Goal: Task Accomplishment & Management: Manage account settings

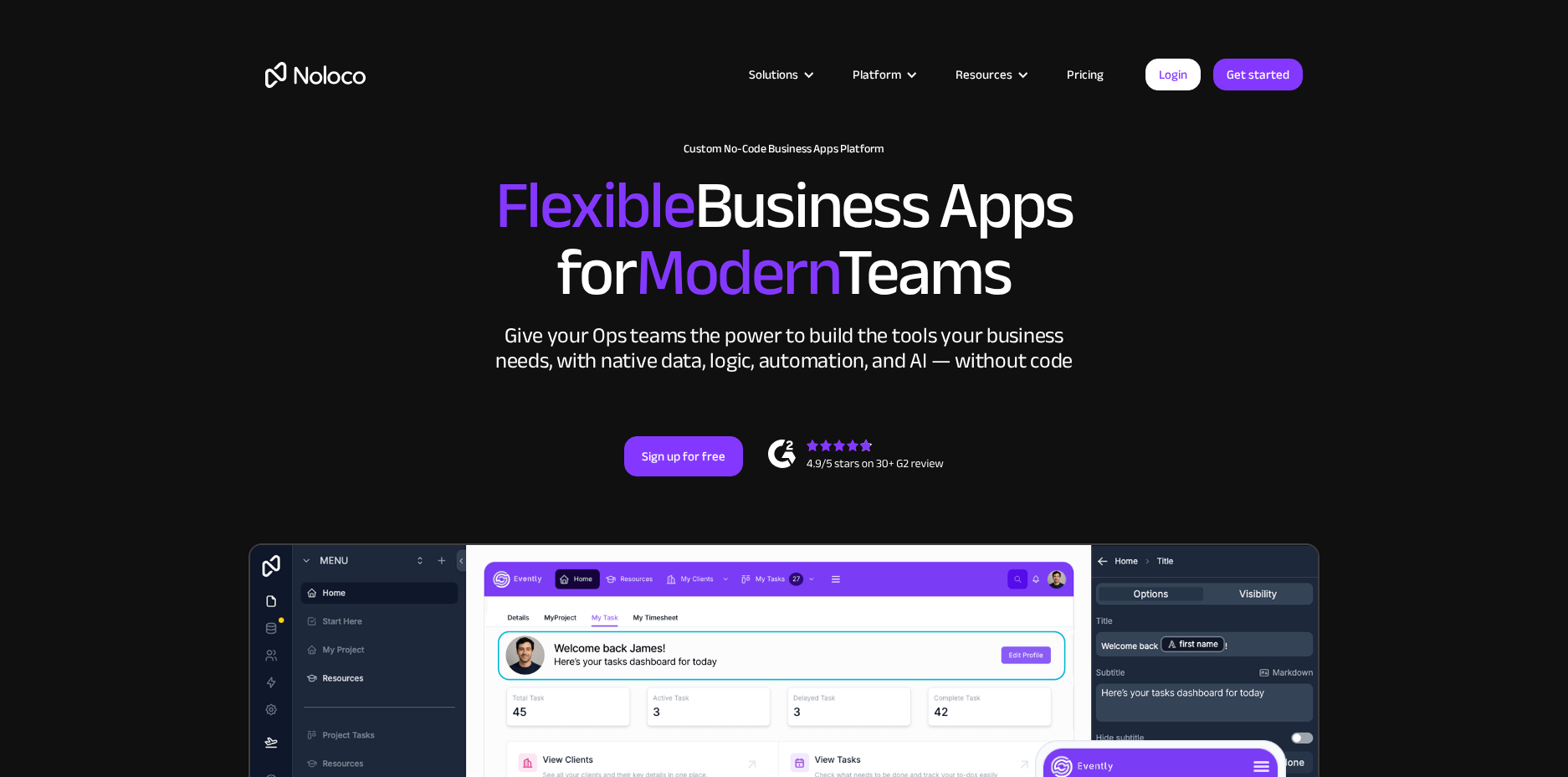
click at [1170, 64] on link "Login" at bounding box center [1173, 75] width 55 height 32
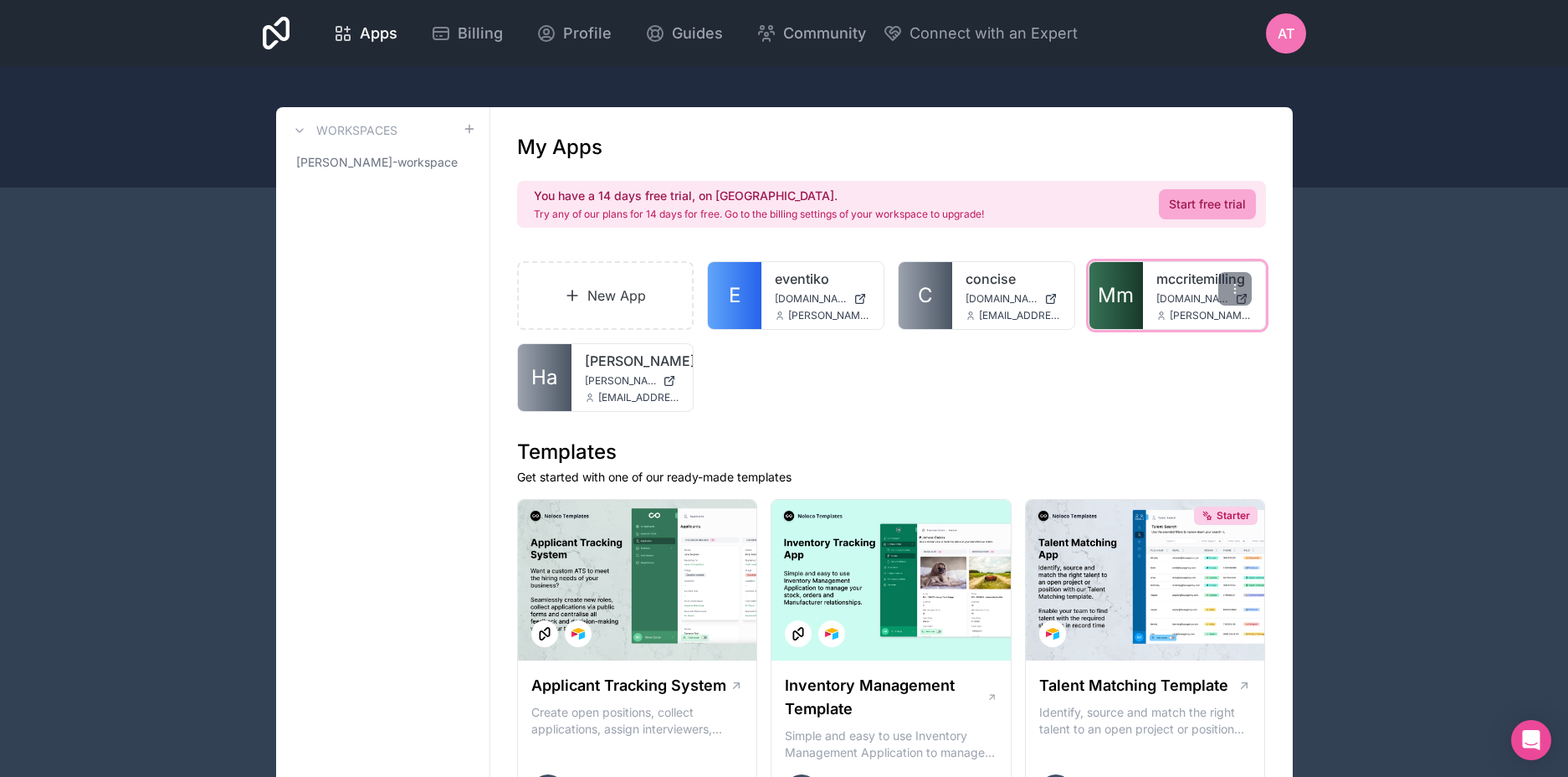
click at [1168, 284] on link "mccritemilling" at bounding box center [1205, 278] width 95 height 20
click at [1291, 45] on div "AT" at bounding box center [1286, 33] width 40 height 40
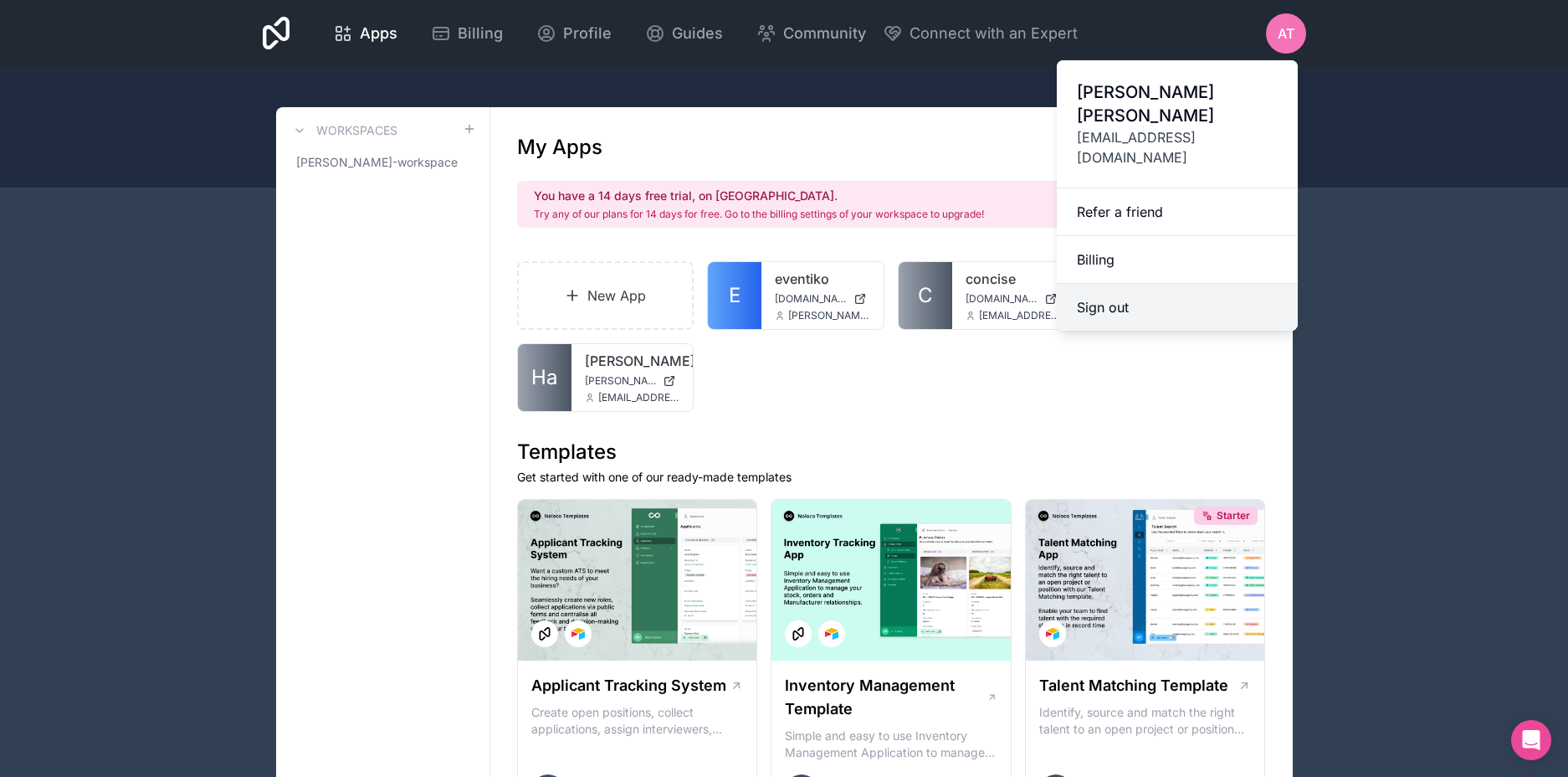
click at [1146, 284] on button "Sign out" at bounding box center [1177, 308] width 241 height 47
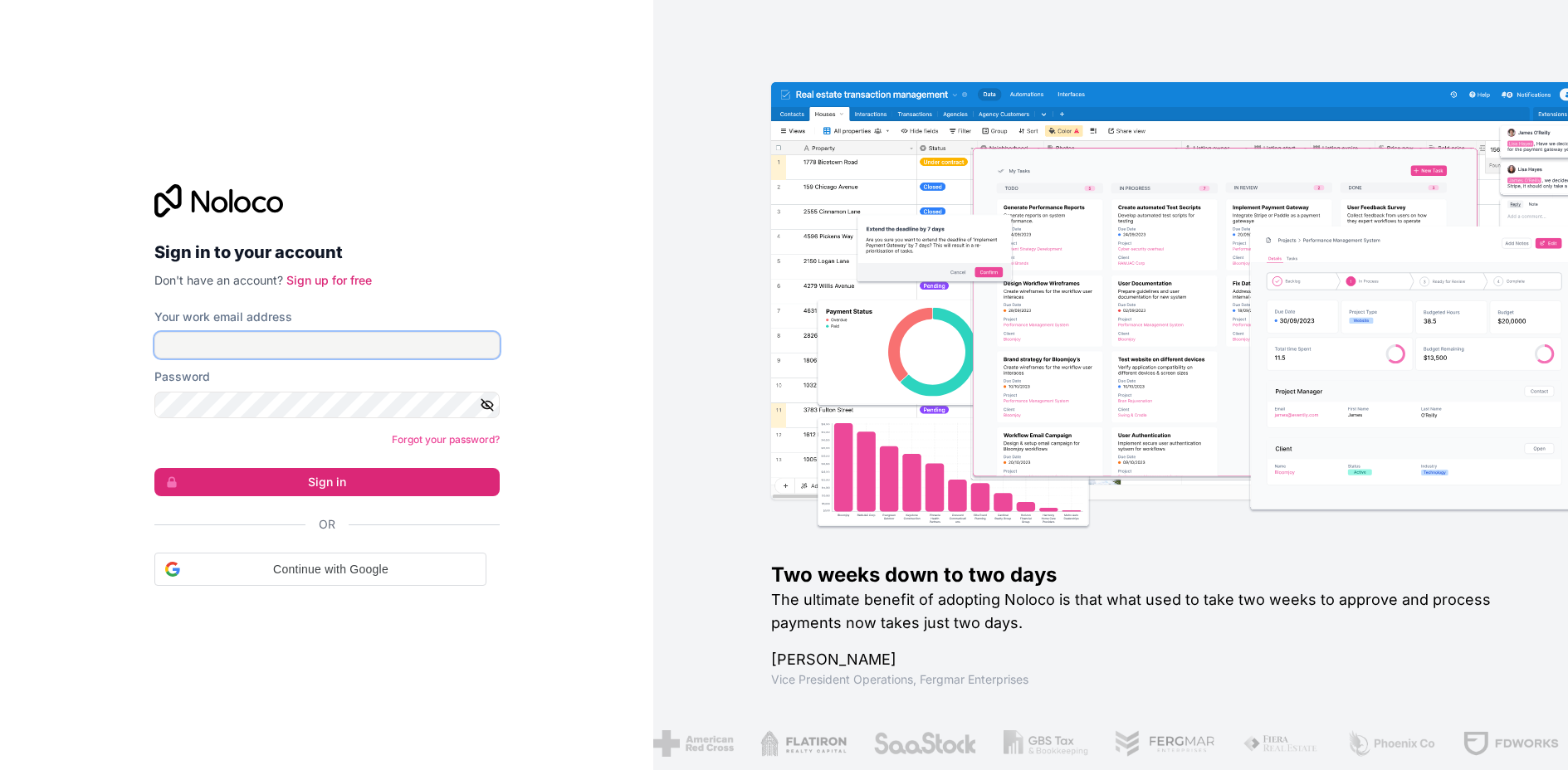
type input "jake.gulick@greyfinch.com"
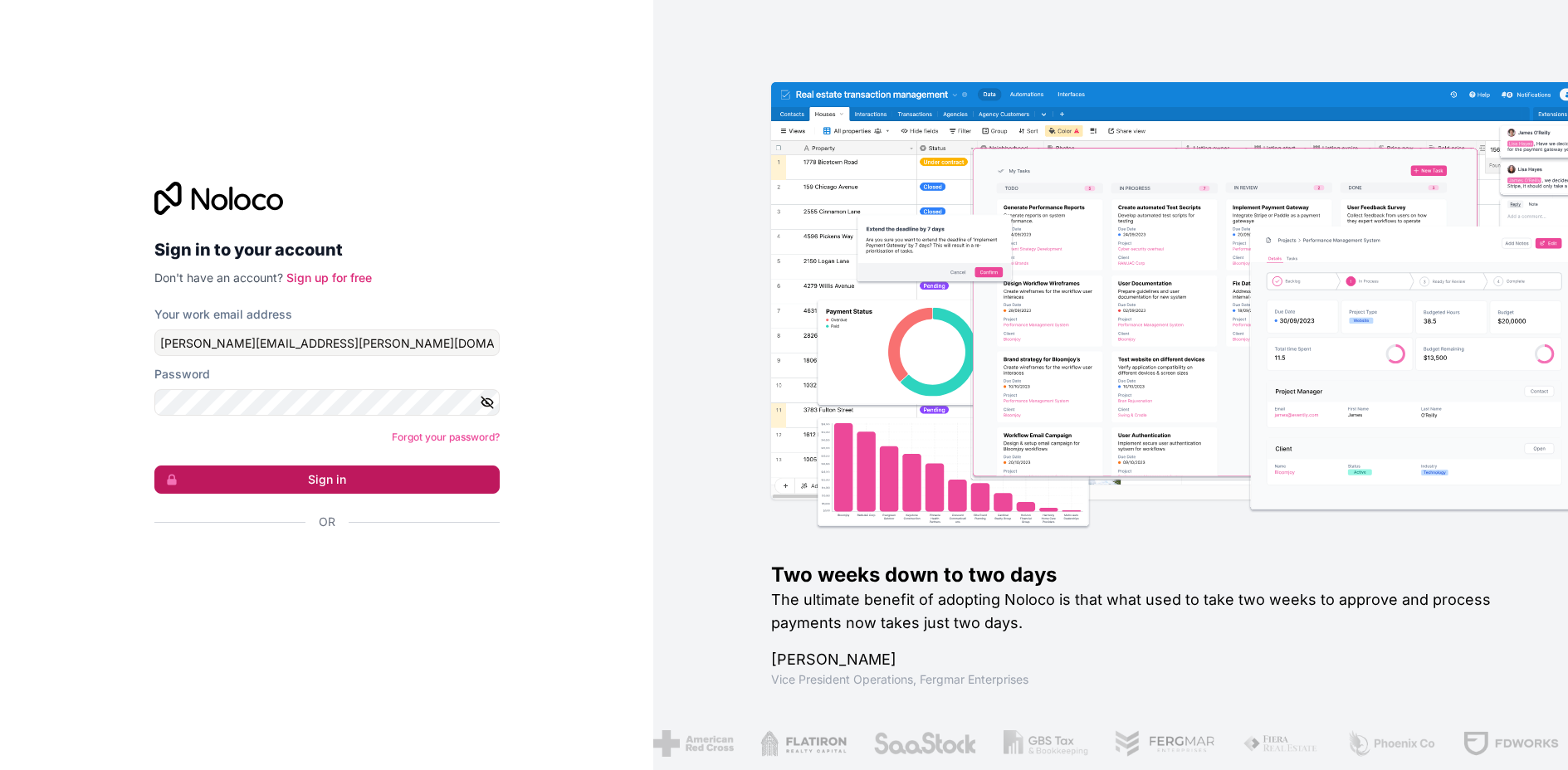
click at [342, 480] on button "Sign in" at bounding box center [327, 479] width 346 height 28
